Goal: Task Accomplishment & Management: Use online tool/utility

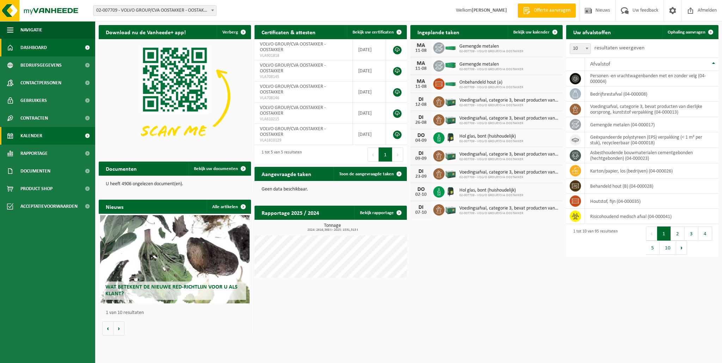
click at [35, 137] on span "Kalender" at bounding box center [31, 136] width 22 height 18
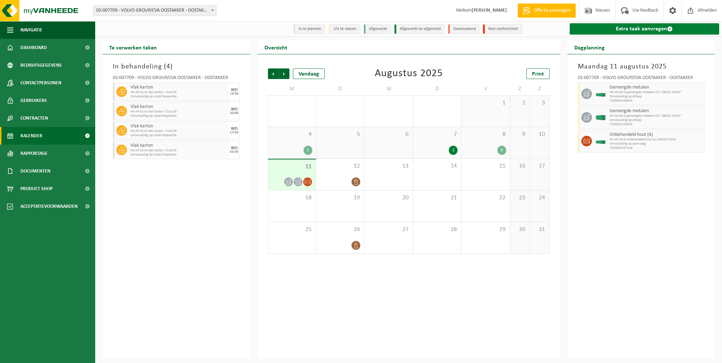
click at [640, 29] on link "Extra taak aanvragen" at bounding box center [645, 28] width 150 height 11
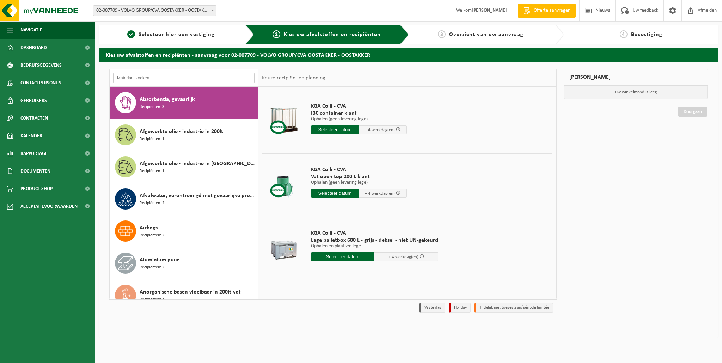
click at [172, 78] on input "text" at bounding box center [183, 78] width 141 height 11
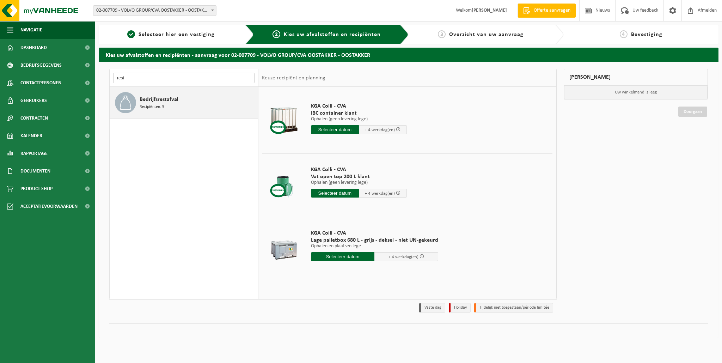
type input "rest"
click at [154, 101] on span "Bedrijfsrestafval" at bounding box center [159, 99] width 39 height 8
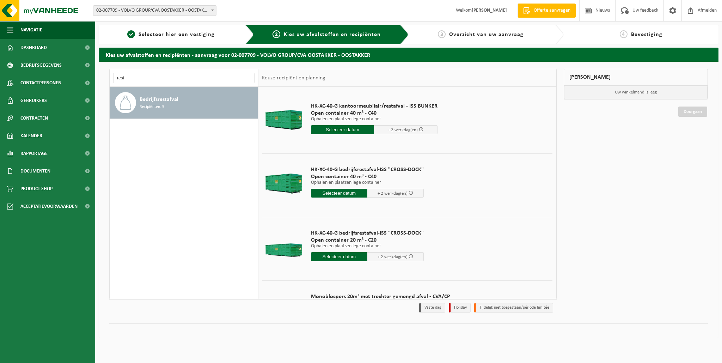
scroll to position [106, 0]
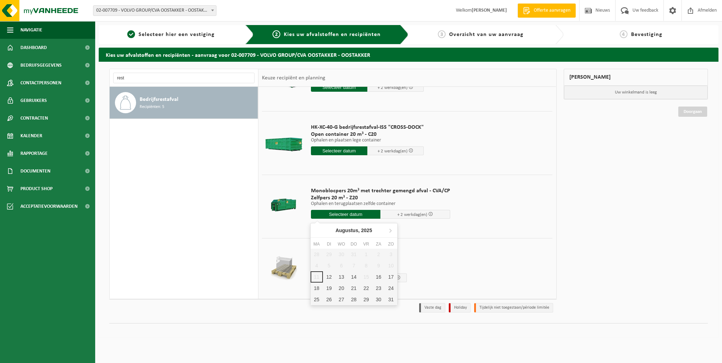
click at [337, 213] on input "text" at bounding box center [346, 214] width 70 height 9
click at [328, 278] on div "12" at bounding box center [329, 276] width 12 height 11
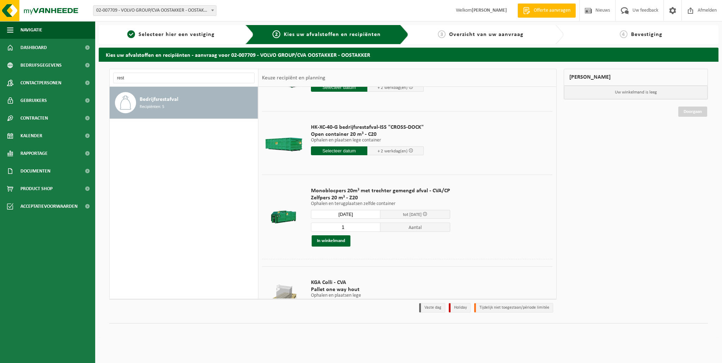
type input "Van 2025-08-12"
click at [333, 241] on button "In winkelmand" at bounding box center [331, 240] width 39 height 11
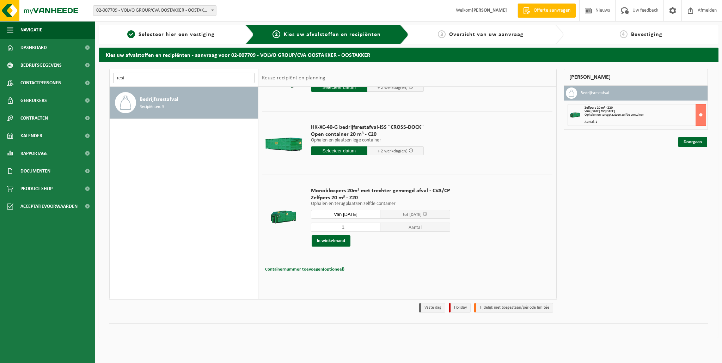
click at [136, 78] on input "rest" at bounding box center [183, 78] width 141 height 11
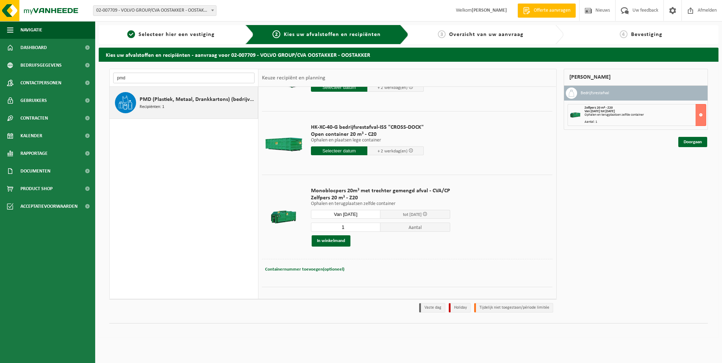
type input "pmd"
click at [154, 101] on span "PMD (Plastiek, Metaal, Drankkartons) (bedrijven)" at bounding box center [198, 99] width 116 height 8
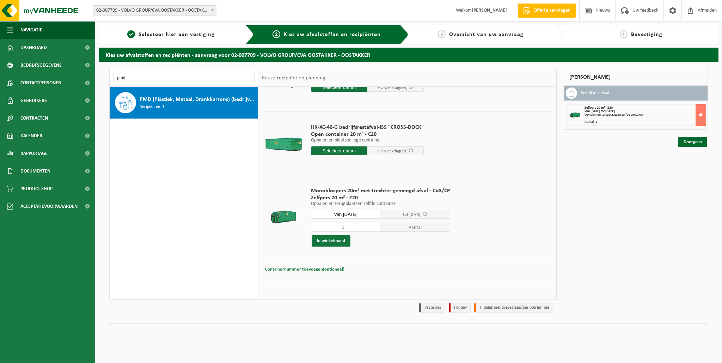
scroll to position [0, 0]
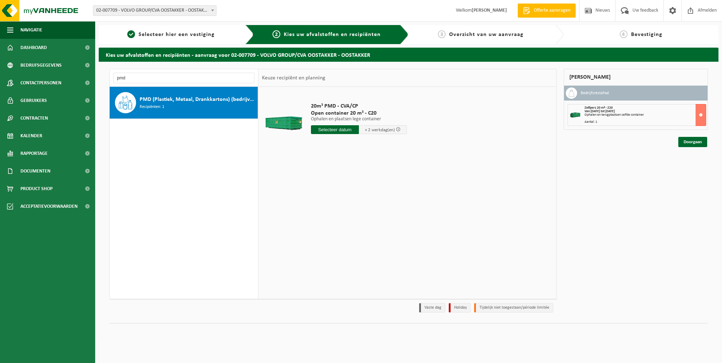
click at [338, 130] on input "text" at bounding box center [335, 129] width 48 height 9
click at [330, 192] on div "12" at bounding box center [330, 191] width 12 height 11
type input "Van 2025-08-12"
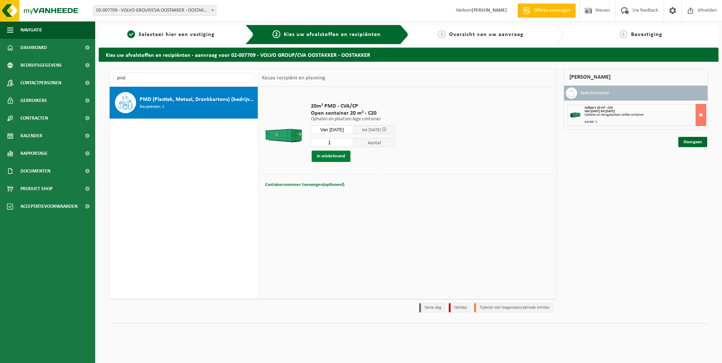
click at [335, 156] on button "In winkelmand" at bounding box center [331, 155] width 39 height 11
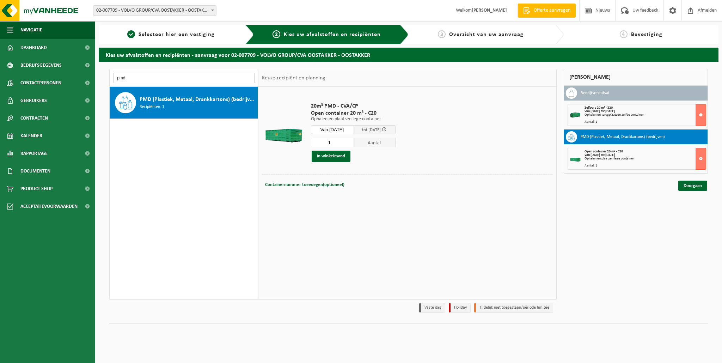
click at [139, 75] on input "pmd" at bounding box center [183, 78] width 141 height 11
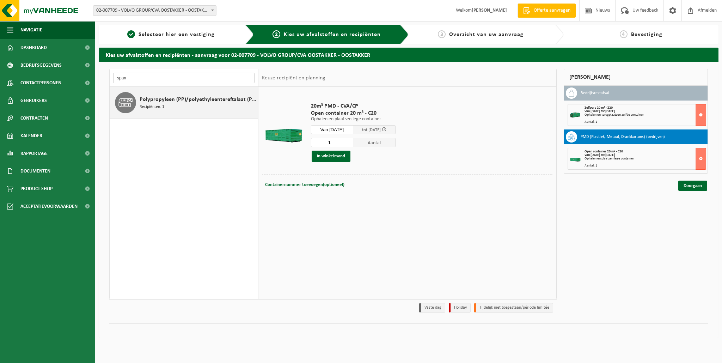
type input "span"
click at [150, 100] on span "Polypropyleen (PP)/polyethyleentereftalaat (PET) spanbanden" at bounding box center [198, 99] width 116 height 8
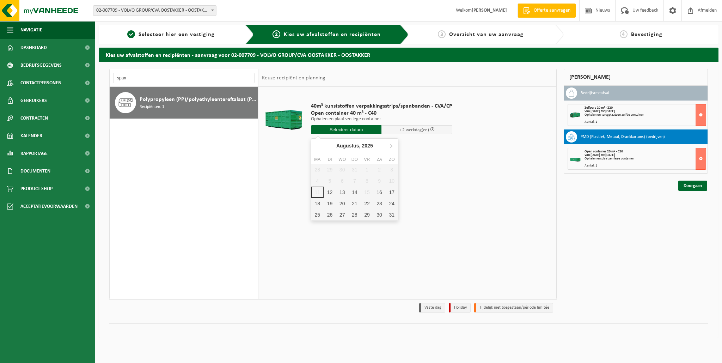
click at [340, 129] on input "text" at bounding box center [346, 129] width 71 height 9
click at [330, 190] on div "12" at bounding box center [330, 191] width 12 height 11
type input "Van 2025-08-12"
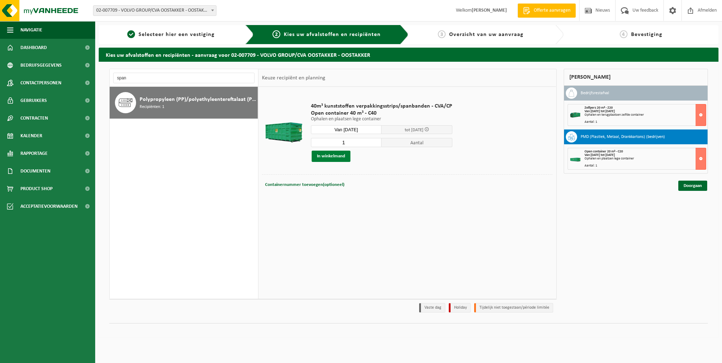
click at [322, 158] on button "In winkelmand" at bounding box center [331, 155] width 39 height 11
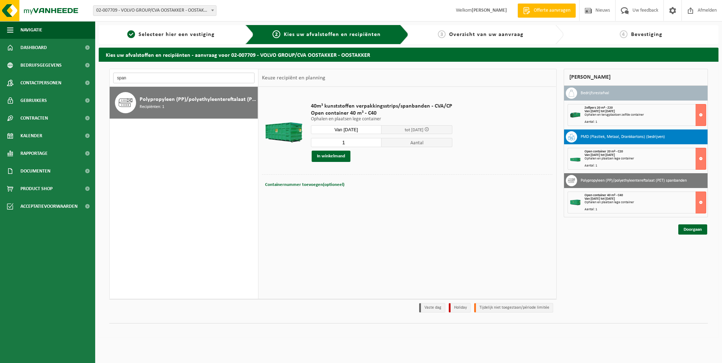
click at [146, 79] on input "span" at bounding box center [183, 78] width 141 height 11
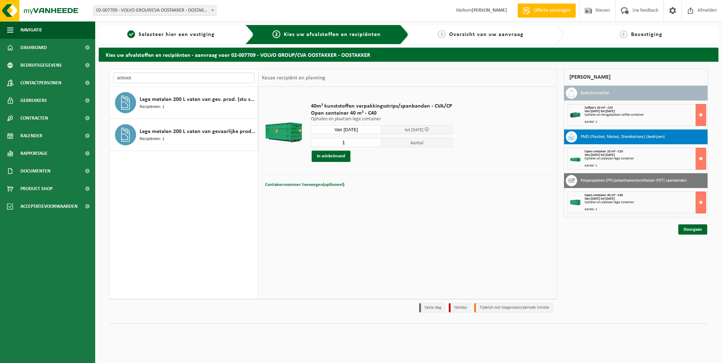
click at [151, 79] on input "schroot" at bounding box center [183, 78] width 141 height 11
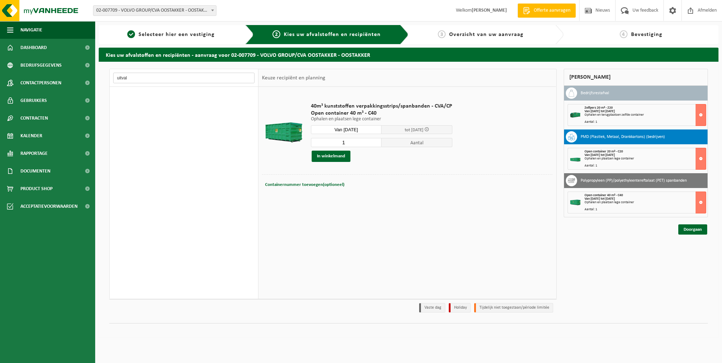
click at [150, 78] on input "uitval" at bounding box center [183, 78] width 141 height 11
click at [150, 79] on input "uitval" at bounding box center [183, 78] width 141 height 11
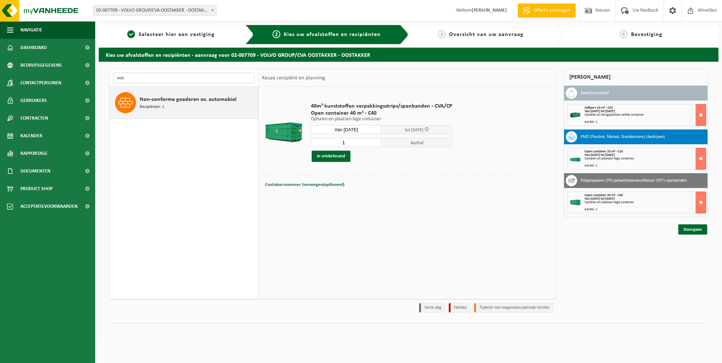
type input "non"
click at [140, 100] on span "Non-conforme goederen ex. automobiel" at bounding box center [188, 99] width 97 height 8
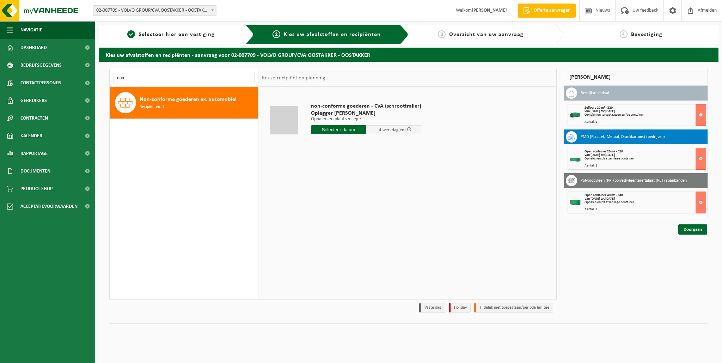
click at [341, 133] on input "text" at bounding box center [338, 129] width 55 height 9
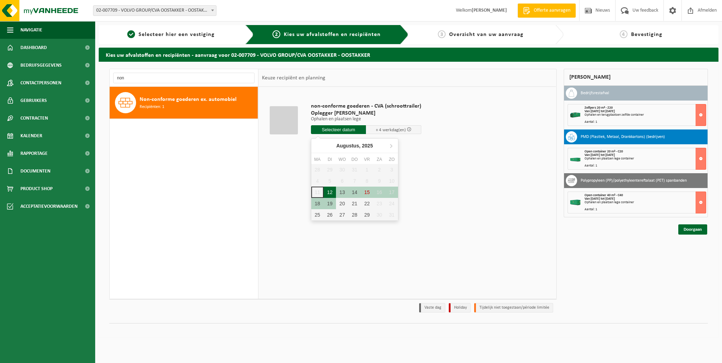
click at [326, 190] on div "12" at bounding box center [330, 191] width 12 height 11
type input "Van 2025-08-12"
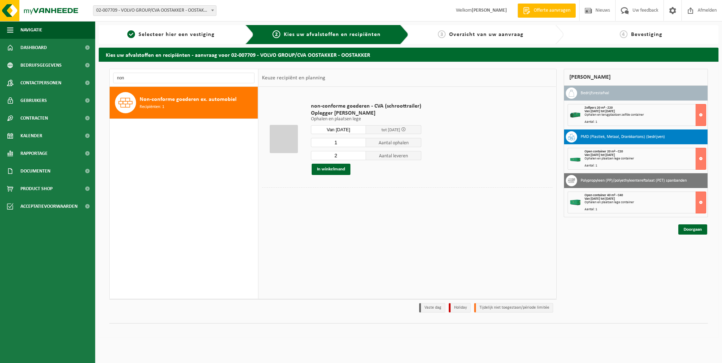
type input "1"
click at [359, 145] on input "1" at bounding box center [338, 142] width 55 height 9
type input "1"
click at [359, 158] on input "1" at bounding box center [338, 155] width 55 height 9
click at [328, 168] on button "In winkelmand" at bounding box center [331, 169] width 39 height 11
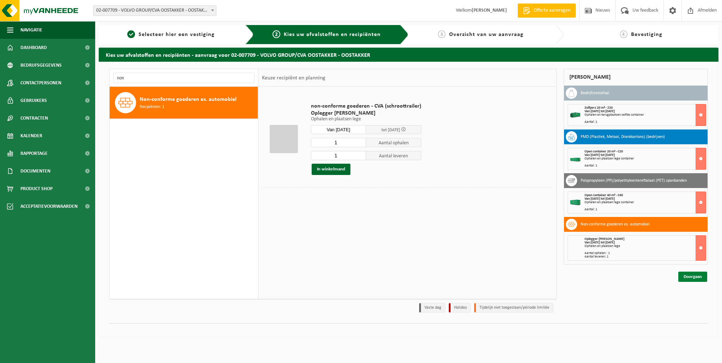
click at [693, 275] on link "Doorgaan" at bounding box center [692, 276] width 29 height 10
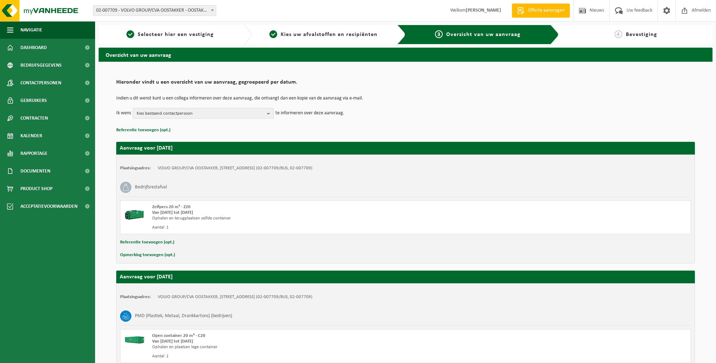
click at [269, 115] on b "button" at bounding box center [270, 113] width 6 height 10
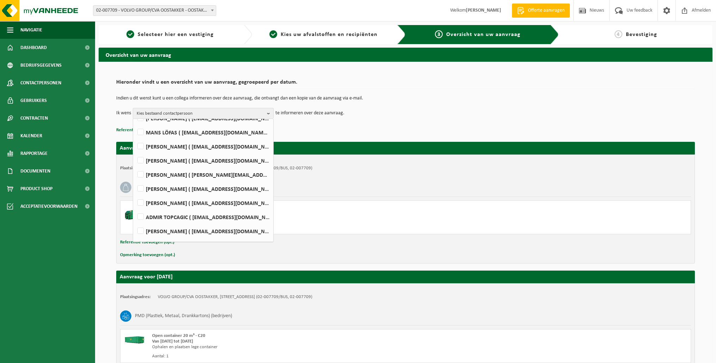
scroll to position [276, 0]
click at [144, 201] on label "JURGEN SONNEVILLE ( jurgen.sonneville@volvo.com )" at bounding box center [203, 201] width 134 height 11
click at [135, 192] on input "JURGEN SONNEVILLE ( jurgen.sonneville@volvo.com )" at bounding box center [135, 192] width 0 height 0
checkbox input "true"
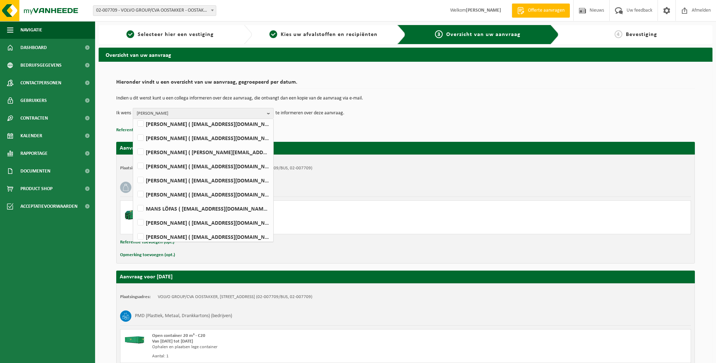
scroll to position [199, 0]
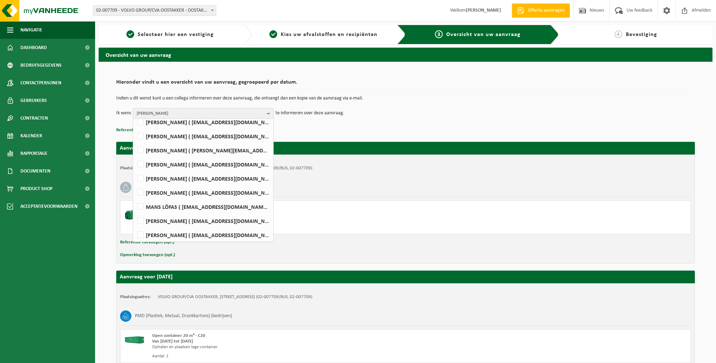
click at [603, 117] on td "Ik wens JURGEN SONNEVILLE Alles selecteren Alles deselecteren NICO ANTHUENIS ( …" at bounding box center [405, 113] width 579 height 11
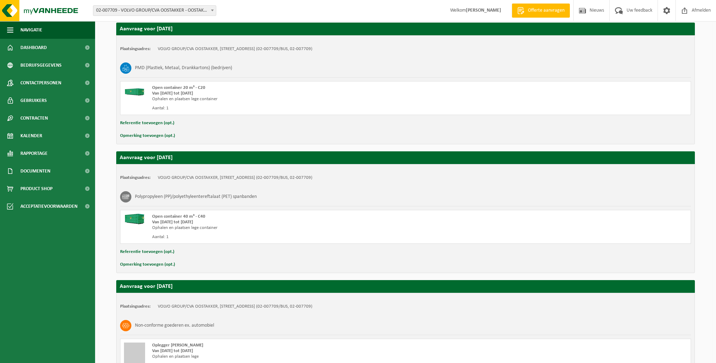
scroll to position [328, 0]
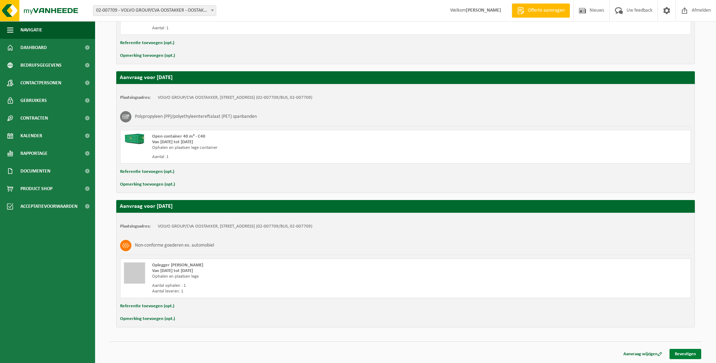
click at [685, 352] on link "Bevestigen" at bounding box center [686, 354] width 32 height 10
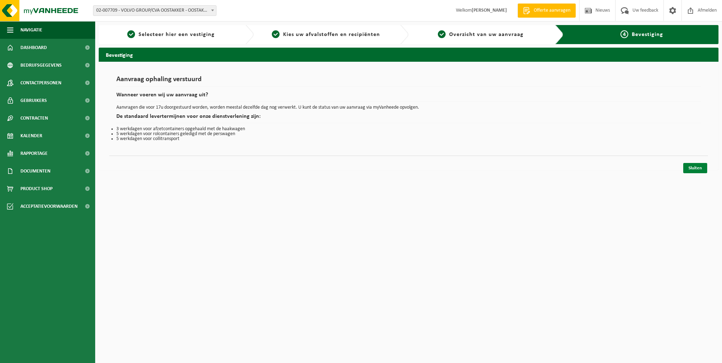
click at [696, 168] on link "Sluiten" at bounding box center [695, 168] width 24 height 10
